Goal: Check status: Check status

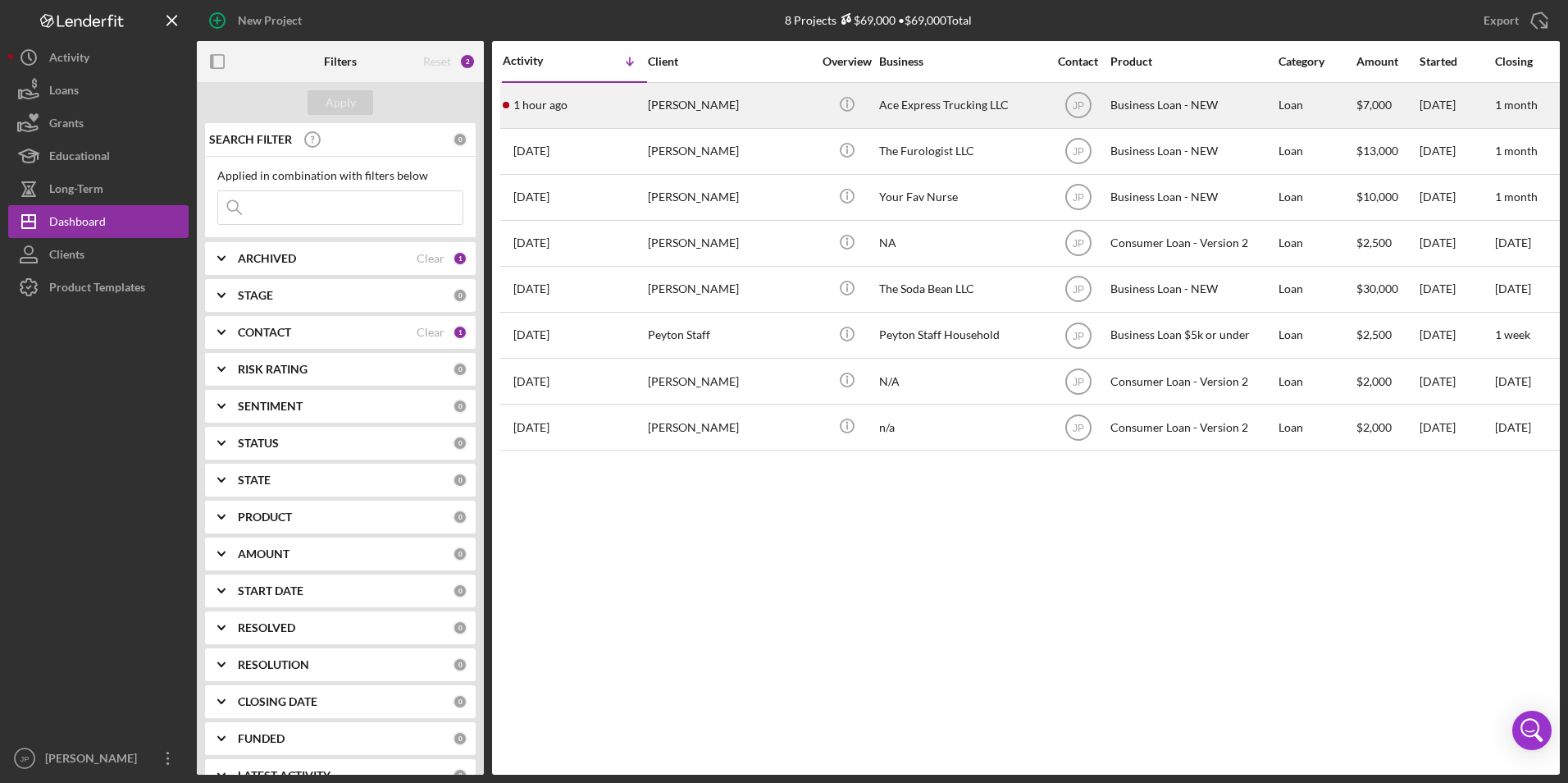
click at [719, 102] on div "[PERSON_NAME]" at bounding box center [730, 105] width 164 height 44
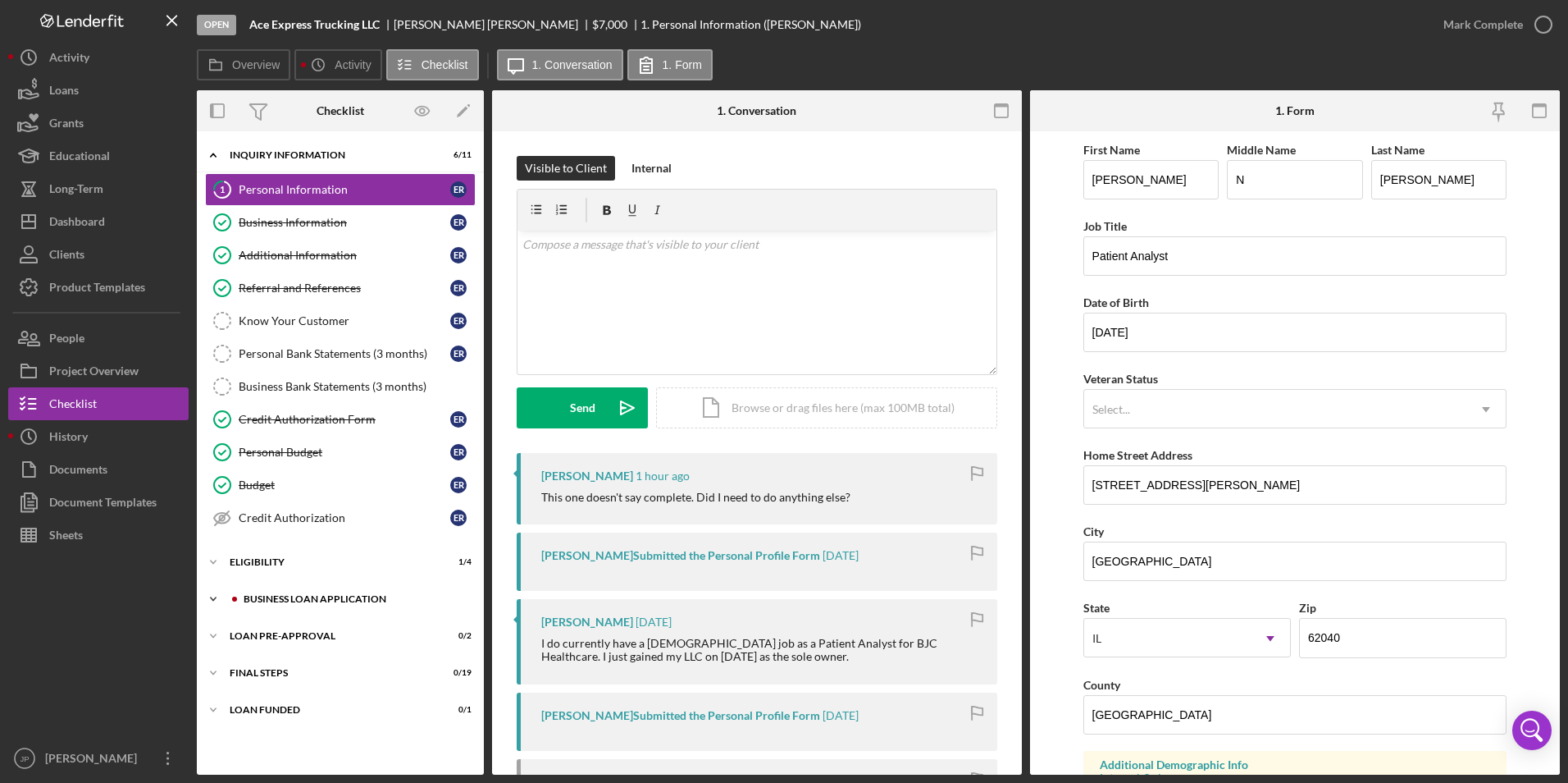
click at [287, 602] on div "BUSINESS LOAN APPLICATION" at bounding box center [353, 599] width 220 height 10
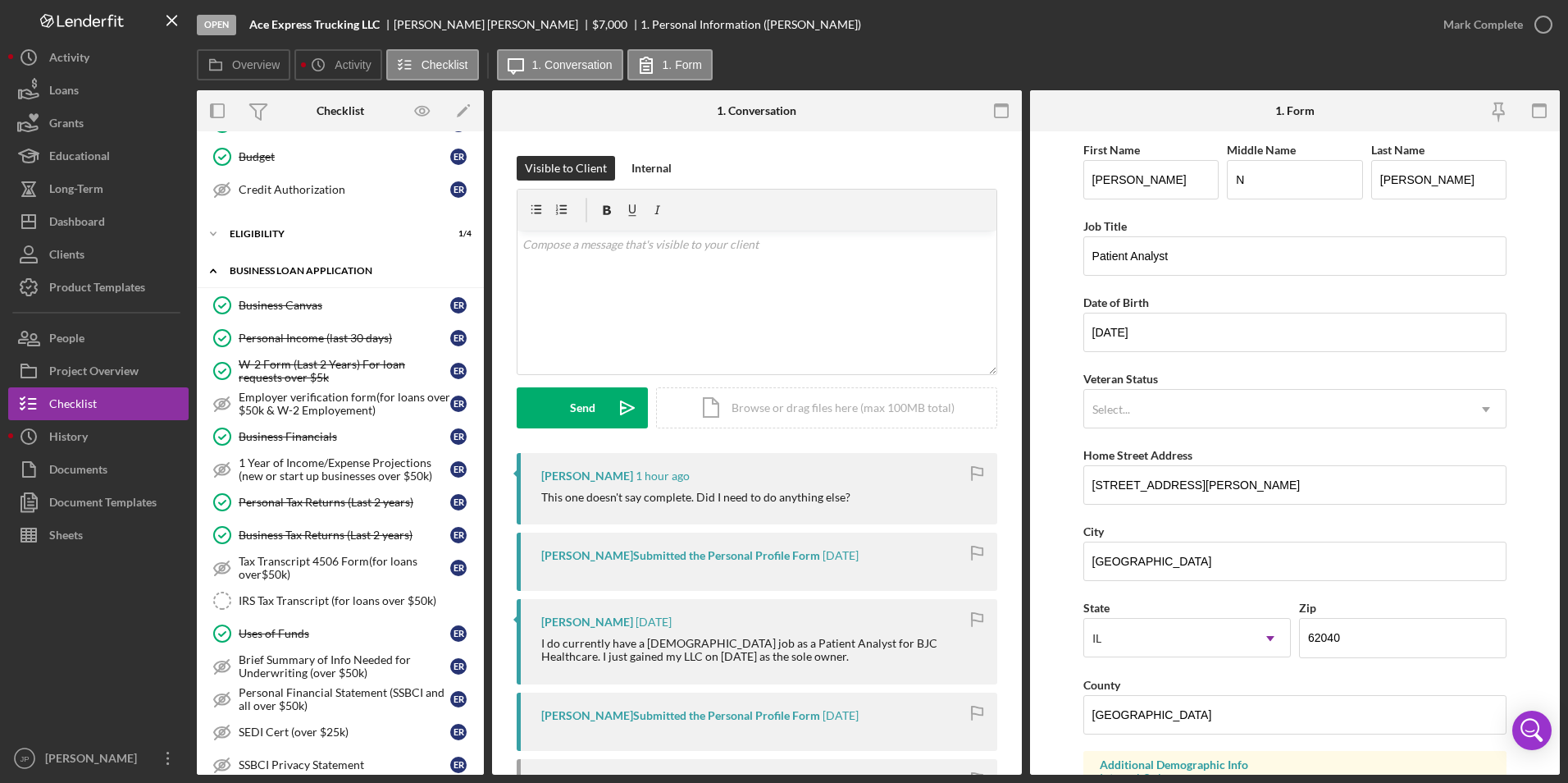
scroll to position [493, 0]
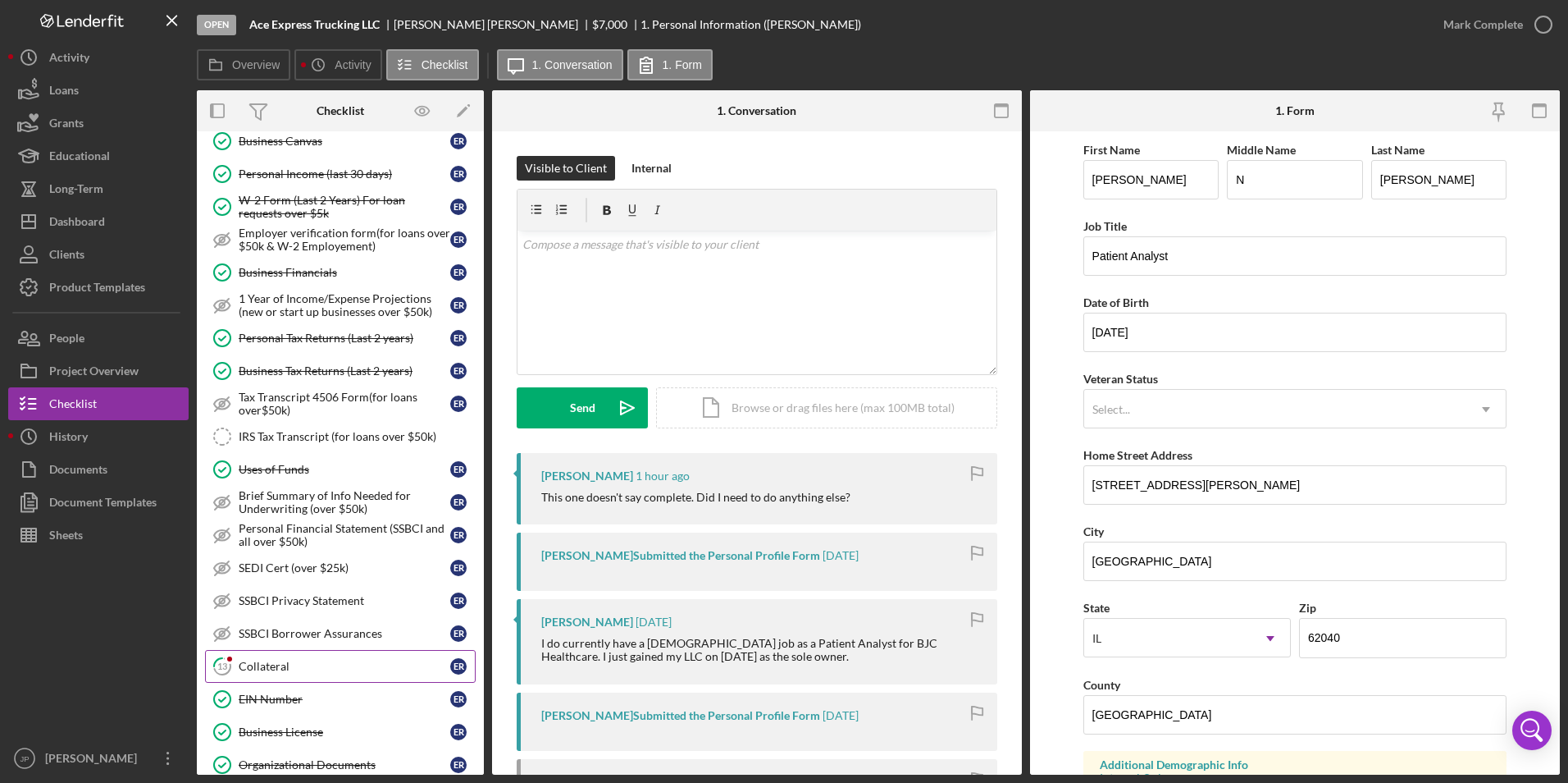
click at [270, 662] on div "Collateral" at bounding box center [344, 667] width 212 height 14
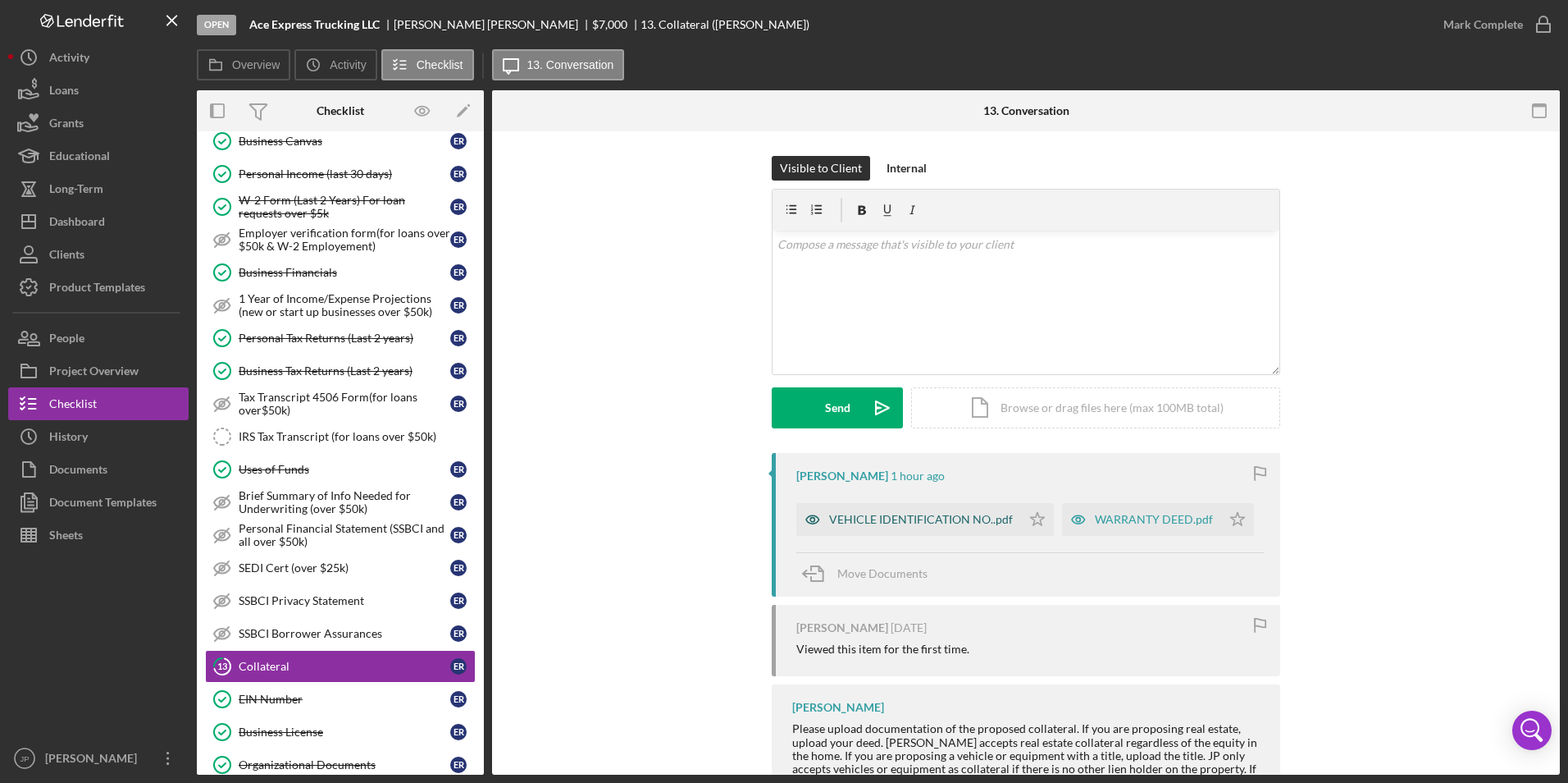
click at [935, 517] on div "VEHICLE IDENTIFICATION NO..pdf" at bounding box center [921, 520] width 184 height 14
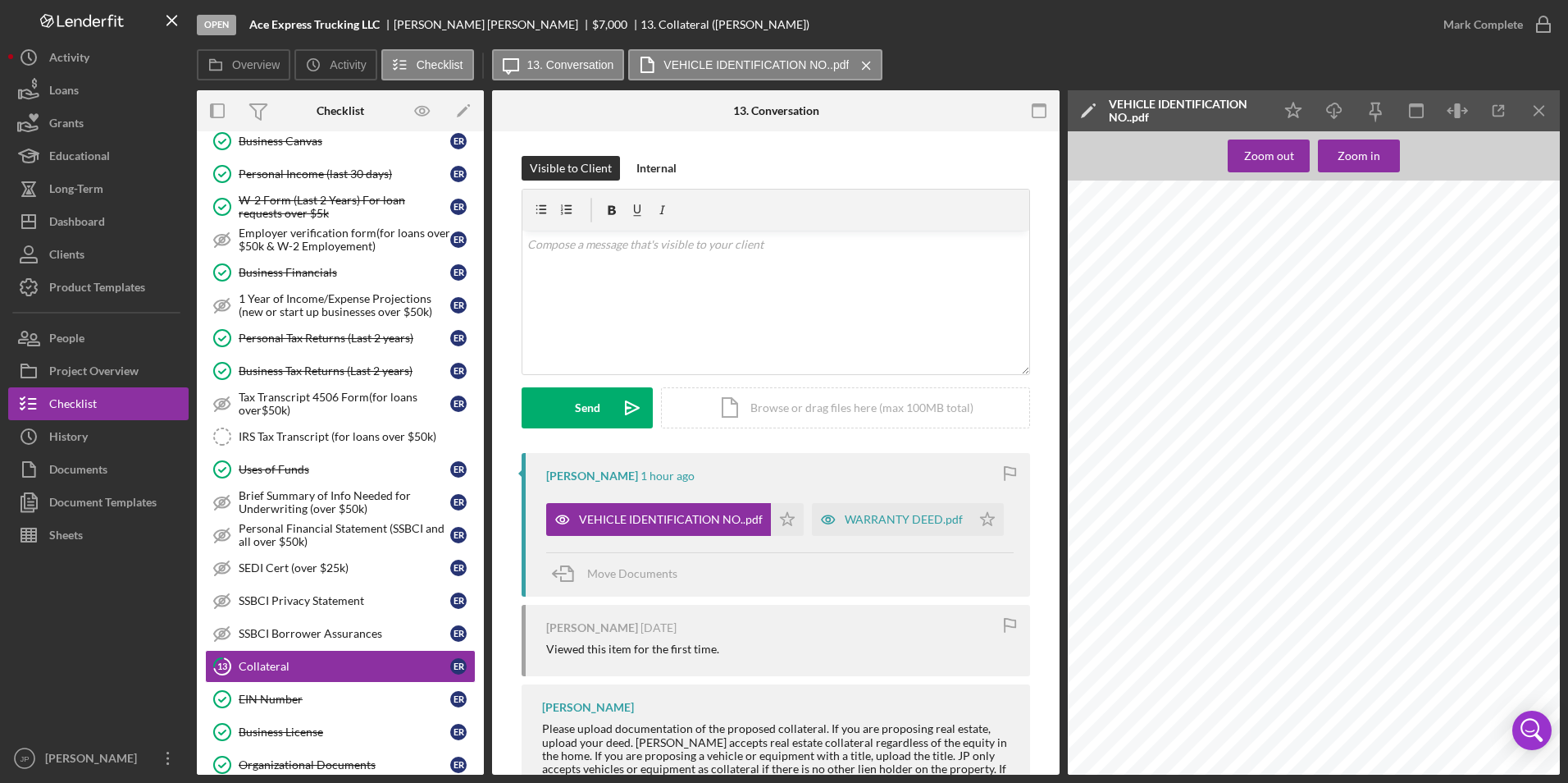
drag, startPoint x: 1145, startPoint y: 776, endPoint x: 1222, endPoint y: 779, distance: 77.1
click at [1222, 779] on div "Open Ace Express Trucking LLC [PERSON_NAME] $7,000 $7,000 13. Collateral ([PERS…" at bounding box center [784, 391] width 1568 height 783
click at [889, 519] on div "WARRANTY DEED.pdf" at bounding box center [903, 520] width 118 height 14
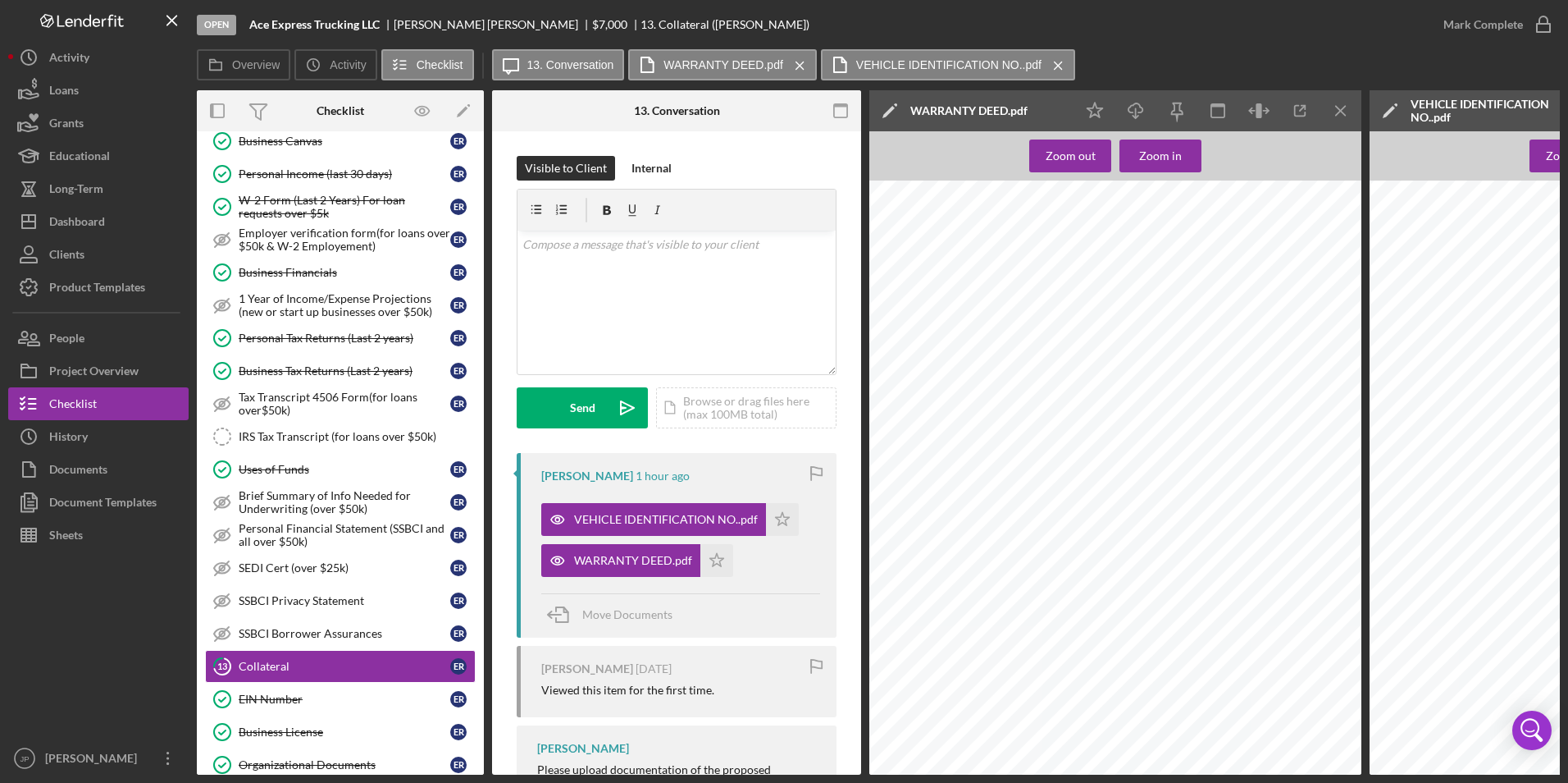
scroll to position [328, 0]
click at [1062, 159] on div "Zoom out" at bounding box center [1071, 156] width 50 height 33
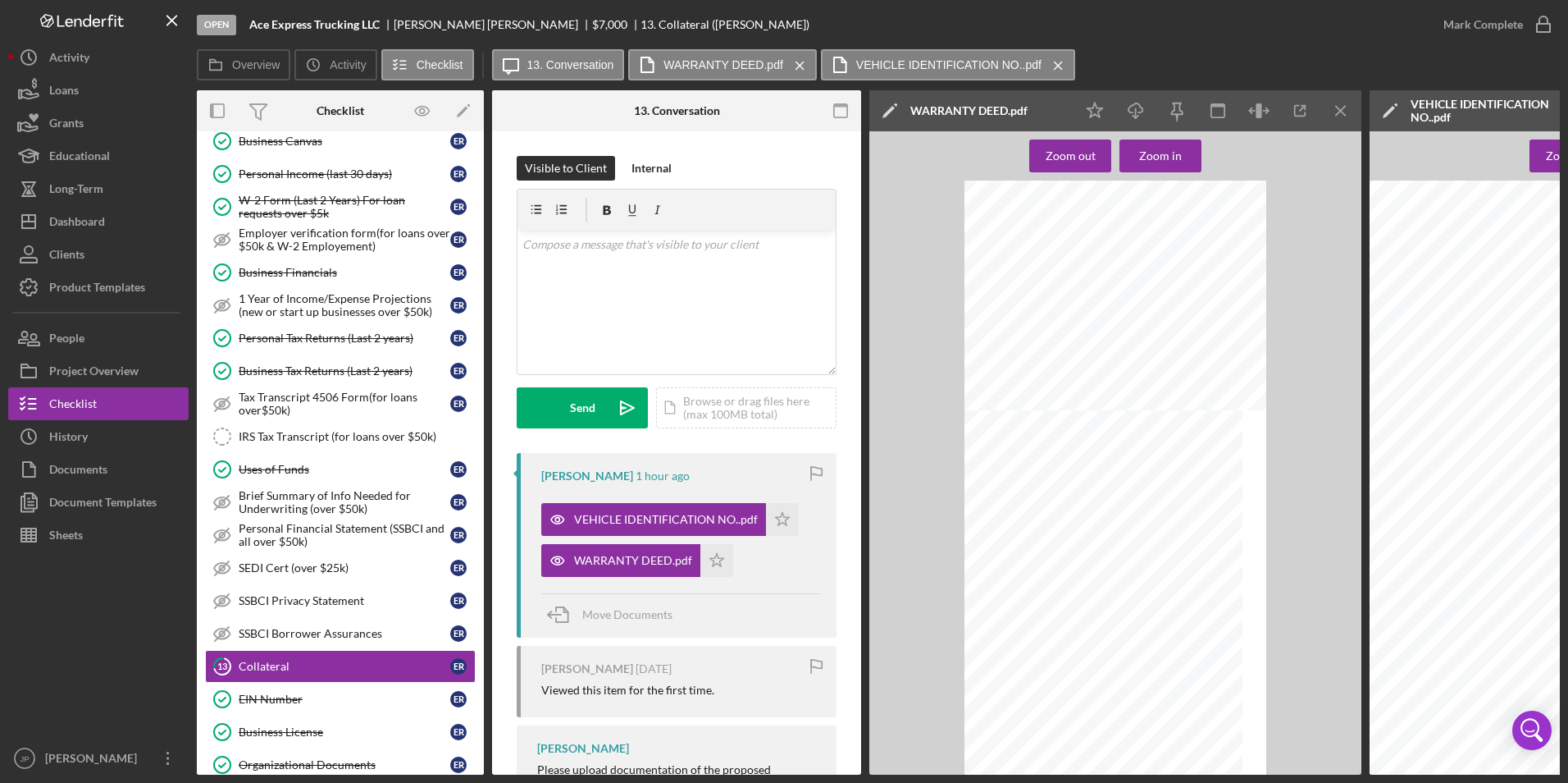
scroll to position [0, 0]
